Goal: Task Accomplishment & Management: Use online tool/utility

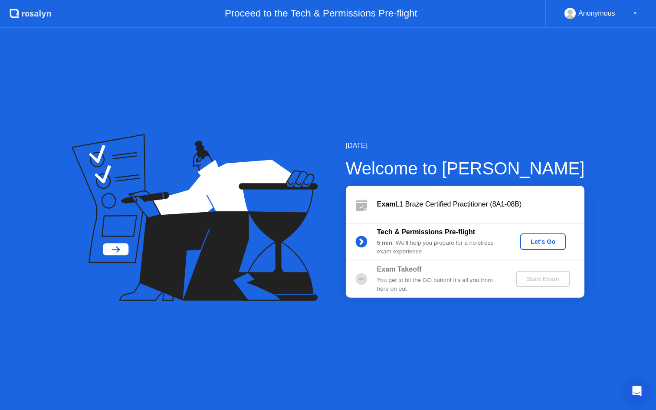
click at [538, 245] on div "Let's Go" at bounding box center [543, 241] width 39 height 7
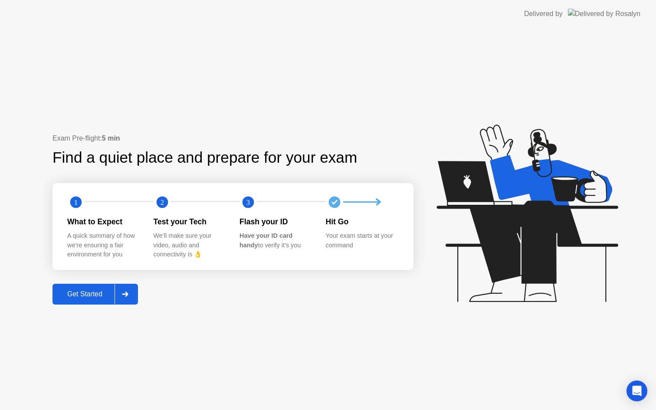
click at [99, 296] on div "Get Started" at bounding box center [84, 294] width 59 height 8
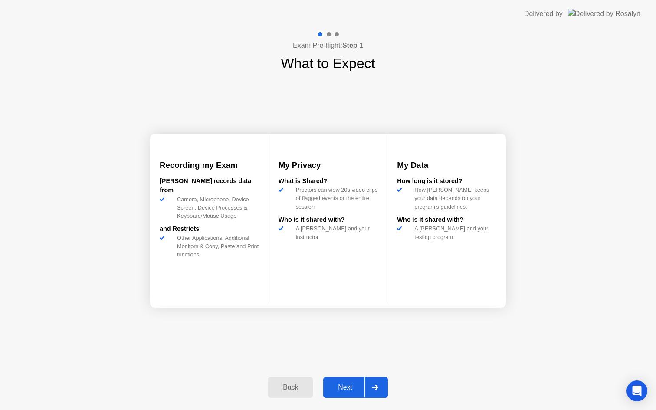
click at [343, 392] on button "Next" at bounding box center [355, 387] width 65 height 21
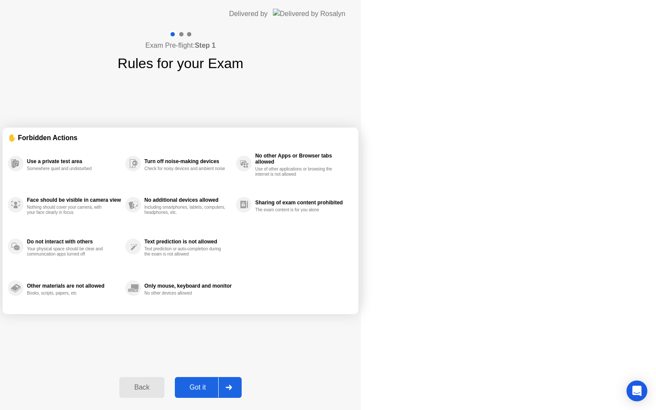
click at [242, 392] on button "Got it" at bounding box center [208, 387] width 67 height 21
select select "Available cameras"
select select "Available speakers"
select select "Available microphones"
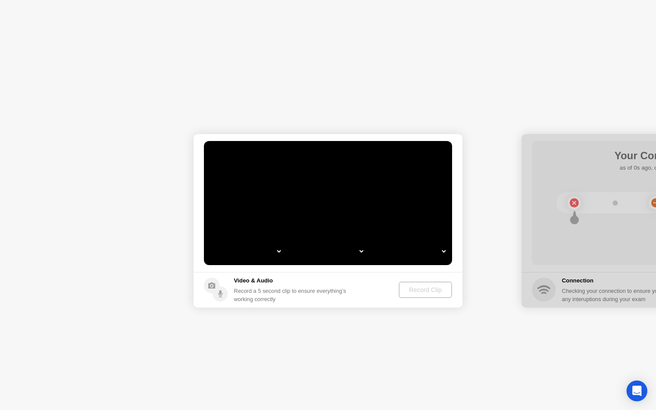
select select "**********"
select select "*******"
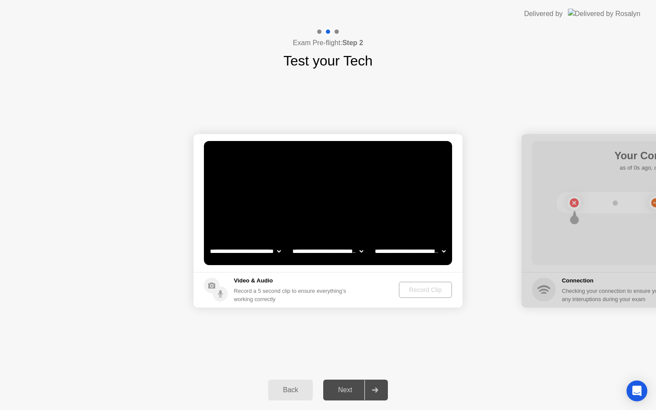
click at [339, 250] on select "**********" at bounding box center [328, 251] width 74 height 17
click at [262, 253] on select "**********" at bounding box center [245, 251] width 74 height 17
select select "**********"
click at [357, 389] on div "Next" at bounding box center [345, 390] width 39 height 8
click at [358, 392] on div "Next" at bounding box center [345, 390] width 39 height 8
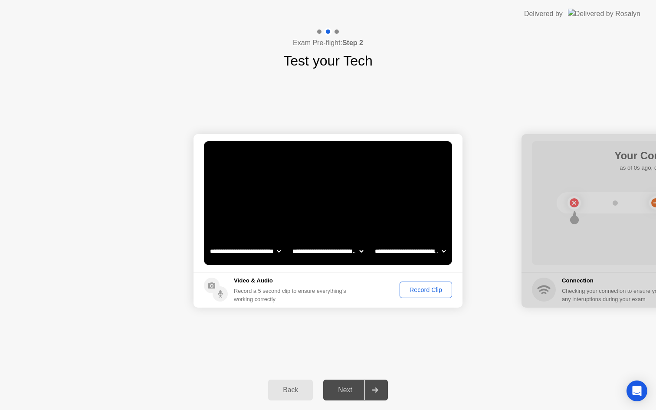
click at [420, 293] on div "Record Clip" at bounding box center [426, 290] width 46 height 7
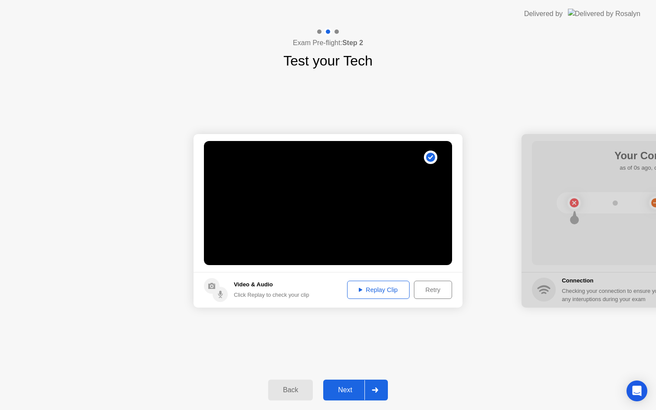
click at [361, 387] on div "Next" at bounding box center [345, 390] width 39 height 8
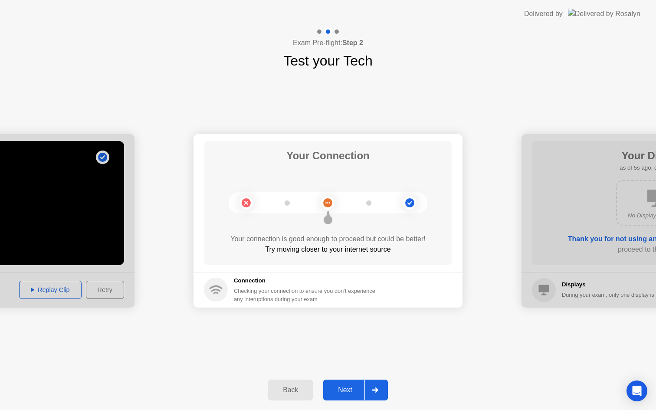
click at [358, 392] on div "Next" at bounding box center [345, 390] width 39 height 8
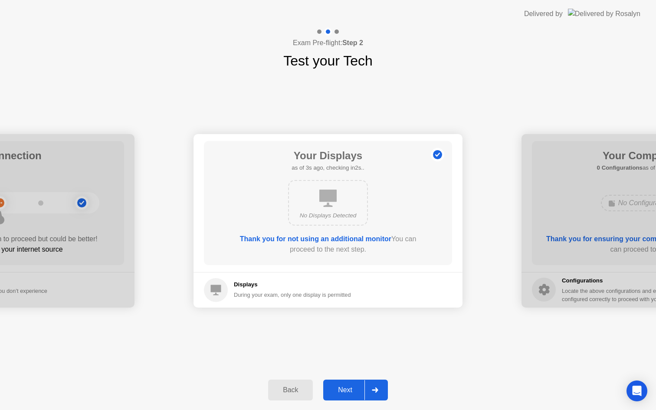
click at [356, 392] on div "Next" at bounding box center [345, 390] width 39 height 8
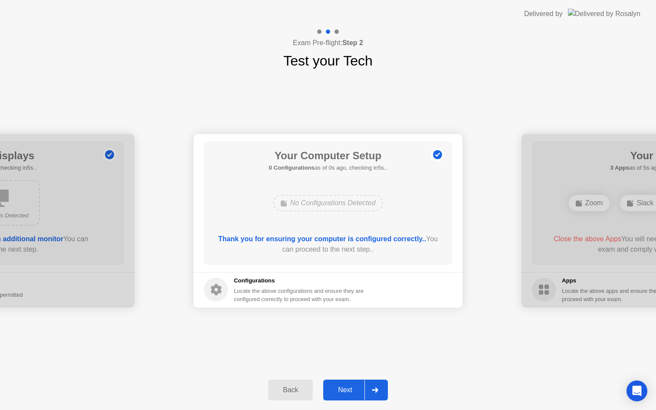
click at [356, 392] on div "Next" at bounding box center [345, 390] width 39 height 8
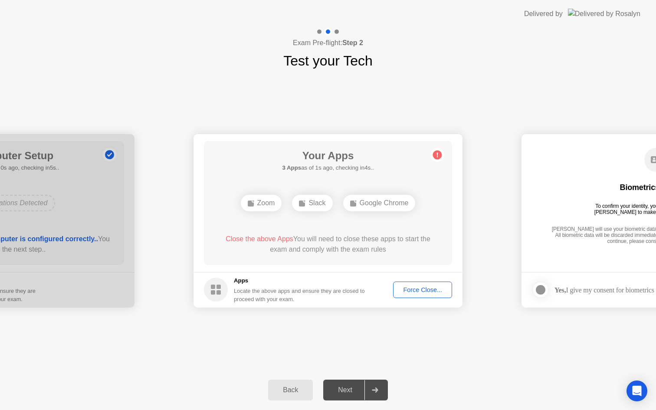
click at [414, 287] on div "Force Close..." at bounding box center [422, 290] width 53 height 7
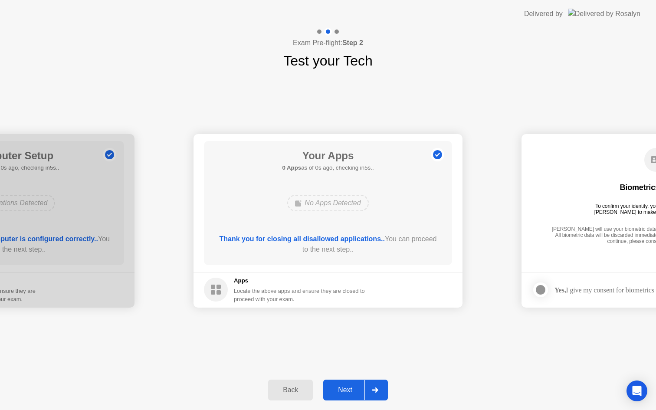
click at [359, 390] on div "Next" at bounding box center [345, 390] width 39 height 8
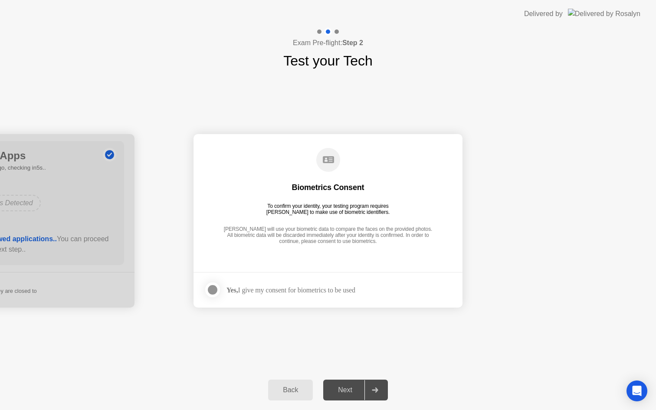
click at [280, 289] on div "Yes, I give my consent for biometrics to be used" at bounding box center [291, 290] width 129 height 8
click at [208, 289] on div at bounding box center [213, 290] width 10 height 10
click at [355, 392] on div "Next" at bounding box center [345, 390] width 39 height 8
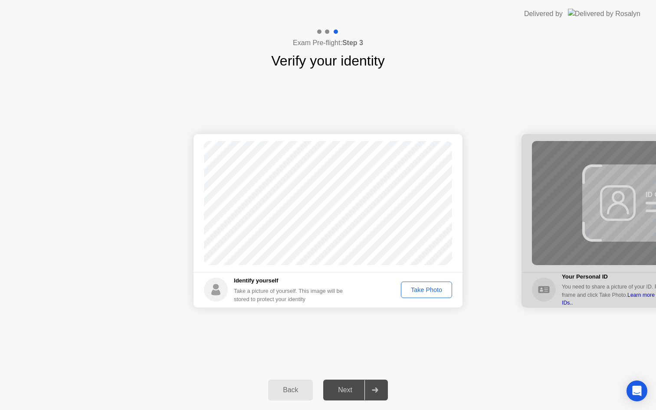
click at [427, 287] on div "Take Photo" at bounding box center [426, 290] width 45 height 7
click at [344, 399] on button "Next" at bounding box center [355, 390] width 65 height 21
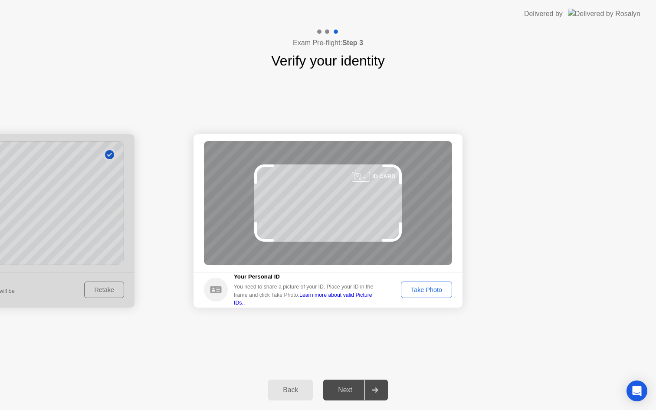
click at [423, 295] on button "Take Photo" at bounding box center [426, 290] width 51 height 16
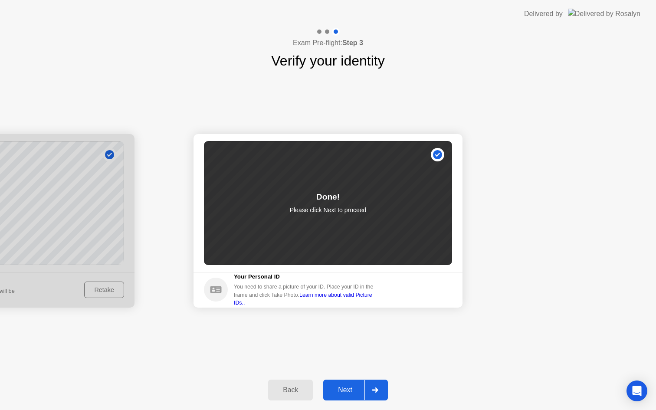
click at [347, 387] on div "Next" at bounding box center [345, 390] width 39 height 8
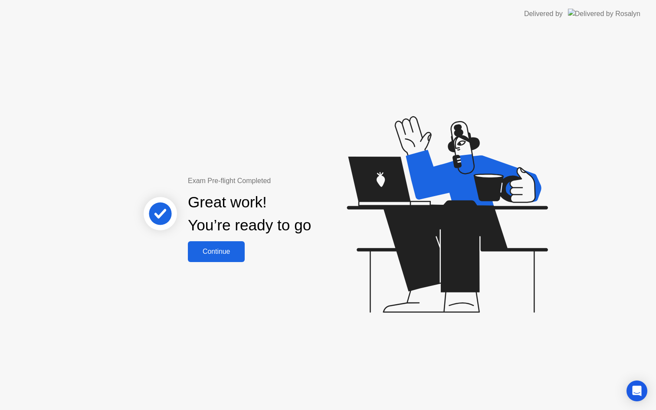
click at [227, 255] on div "Continue" at bounding box center [217, 252] width 52 height 8
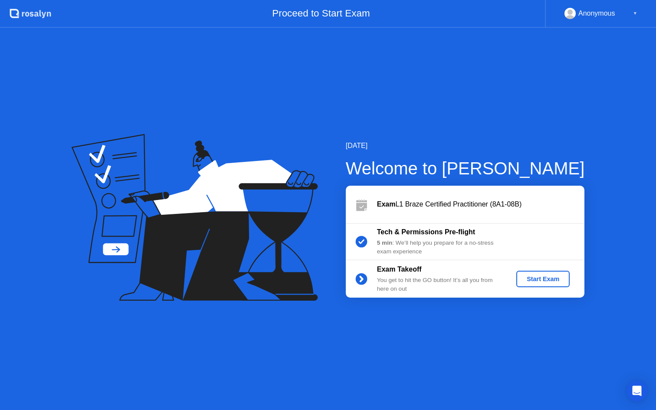
click at [545, 279] on div "Start Exam" at bounding box center [543, 279] width 46 height 7
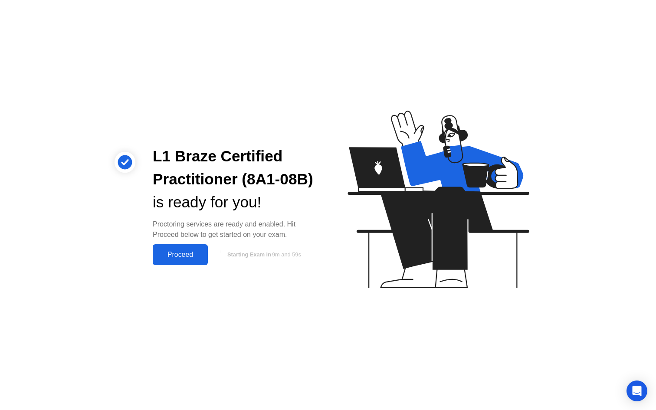
click at [197, 256] on div "Proceed" at bounding box center [180, 255] width 50 height 8
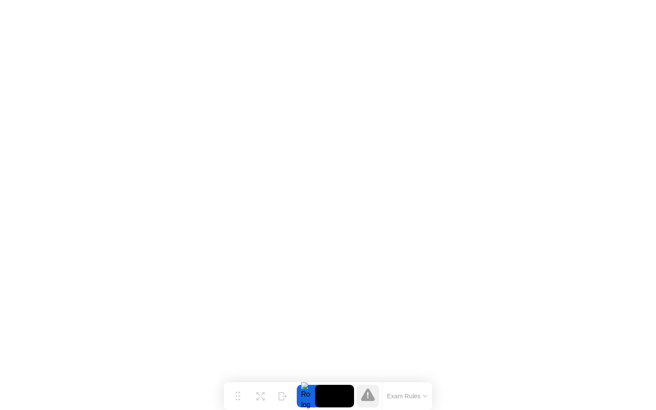
click at [393, 391] on div "Exam Rules" at bounding box center [407, 396] width 50 height 28
click at [393, 396] on button "Exam Rules" at bounding box center [408, 396] width 46 height 8
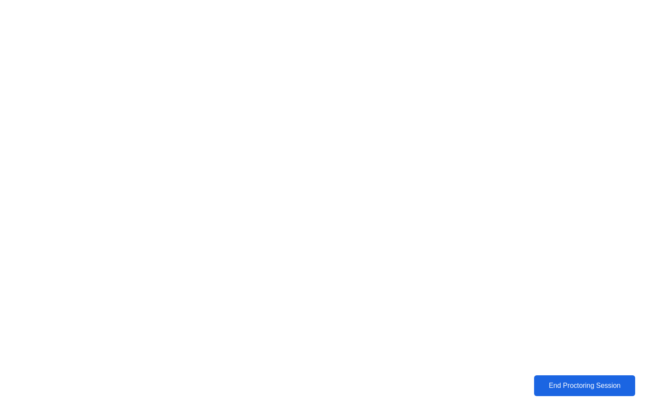
click at [549, 389] on div "End Proctoring Session" at bounding box center [585, 386] width 96 height 8
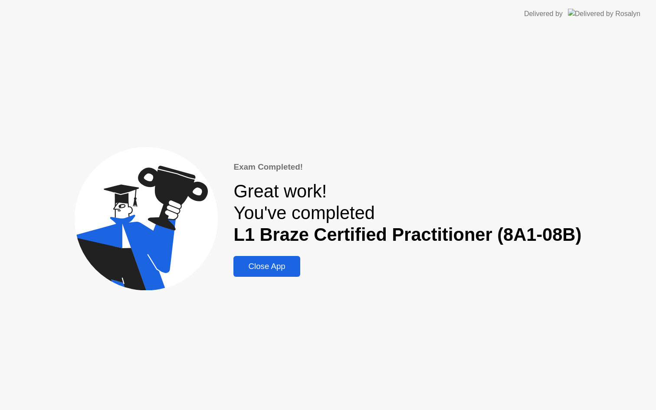
click at [269, 266] on div "Close App" at bounding box center [266, 267] width 61 height 10
